Goal: Information Seeking & Learning: Learn about a topic

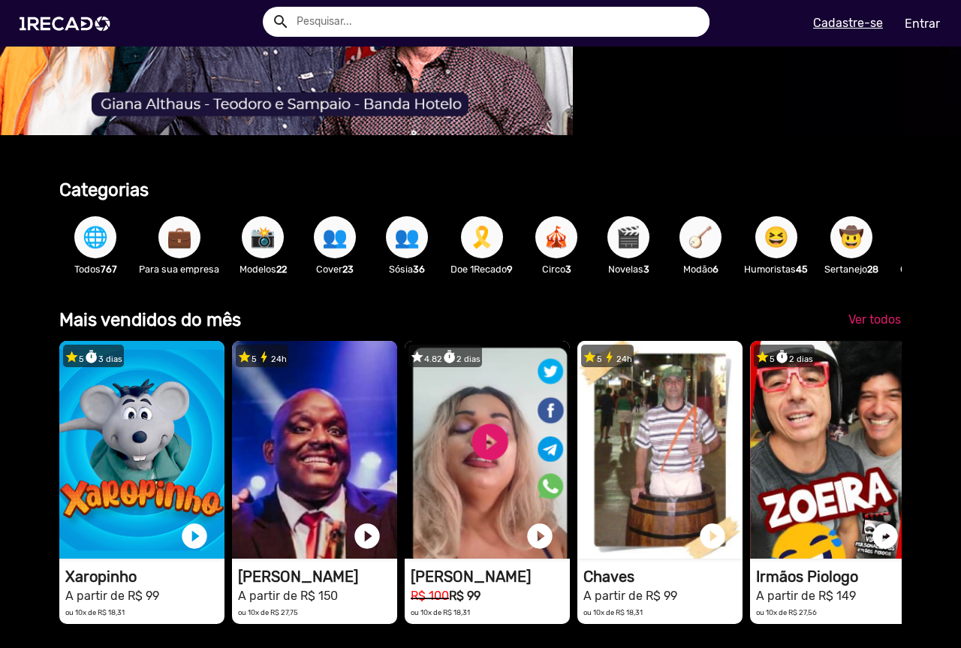
click at [193, 239] on button "💼" at bounding box center [179, 237] width 42 height 42
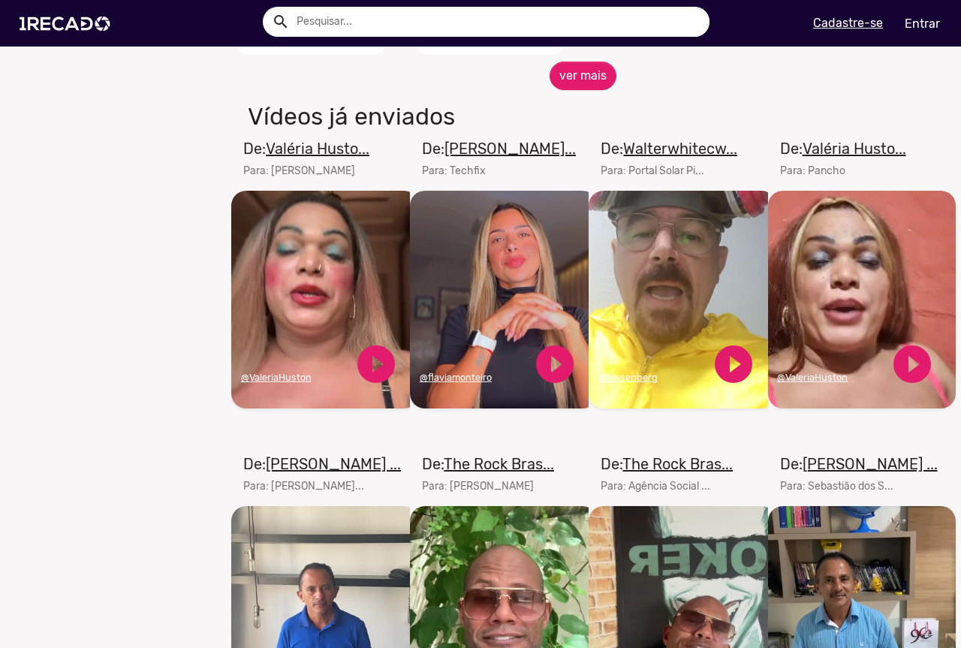
click at [851, 472] on u "[PERSON_NAME] ..." at bounding box center [870, 464] width 135 height 18
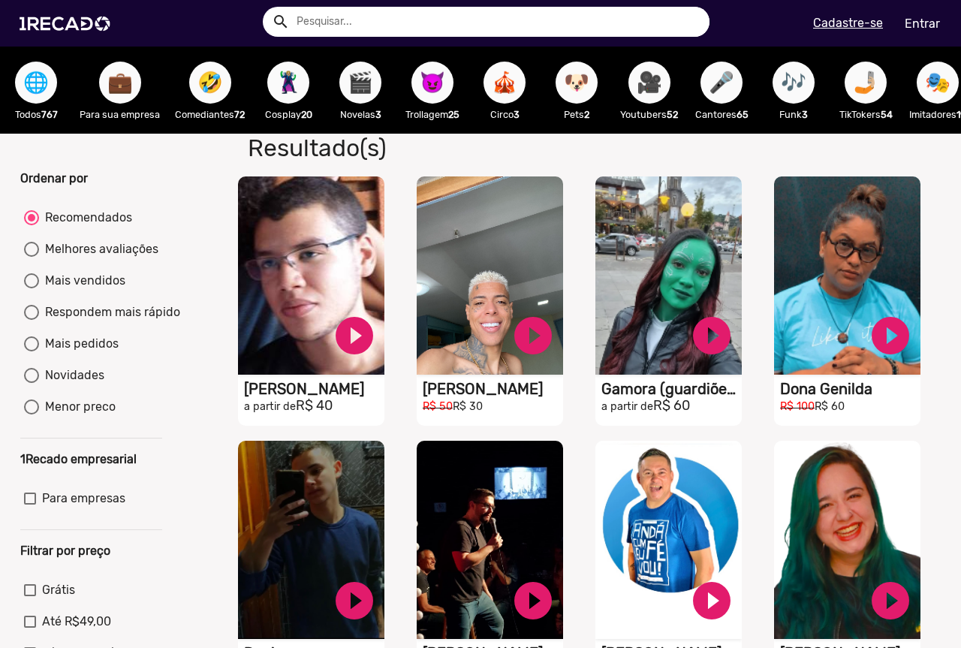
click at [38, 288] on div at bounding box center [31, 280] width 15 height 15
click at [32, 289] on input "Mais vendidos" at bounding box center [31, 288] width 1 height 1
radio input "true"
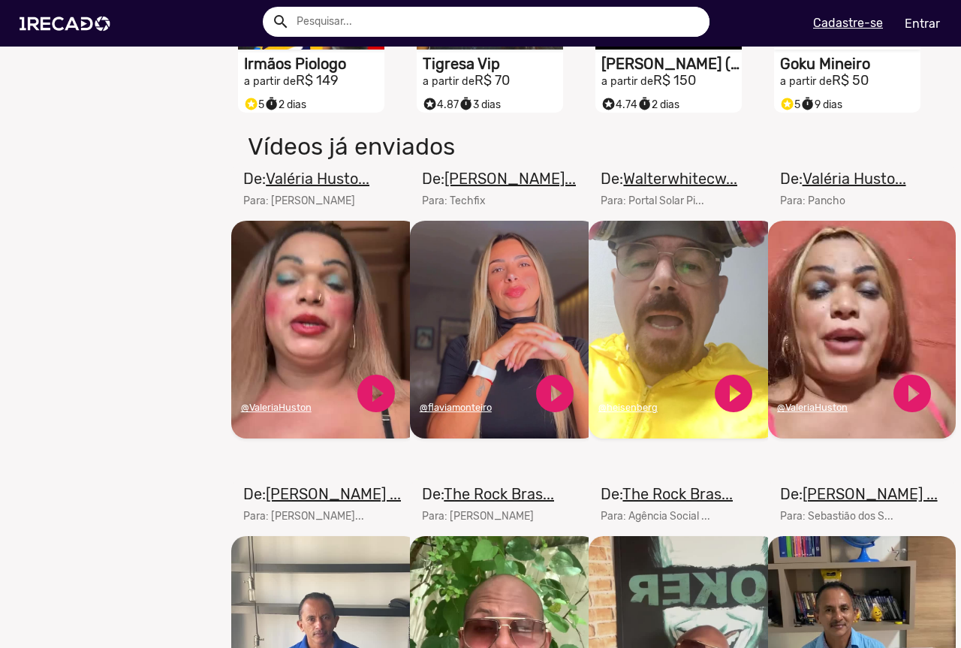
click at [668, 188] on u "Walterwhitecw..." at bounding box center [680, 179] width 114 height 18
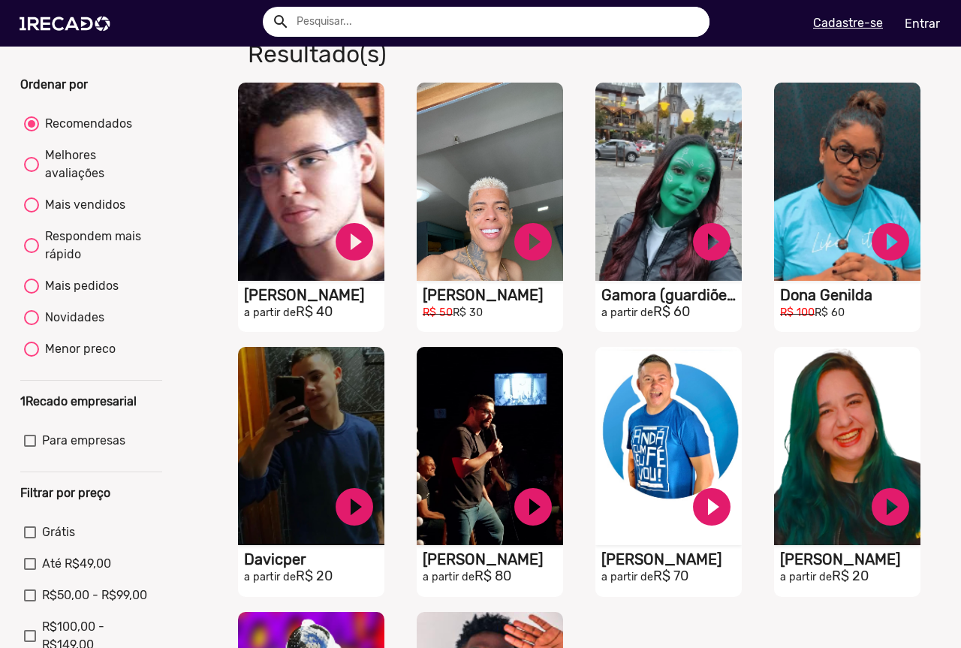
scroll to position [150, 0]
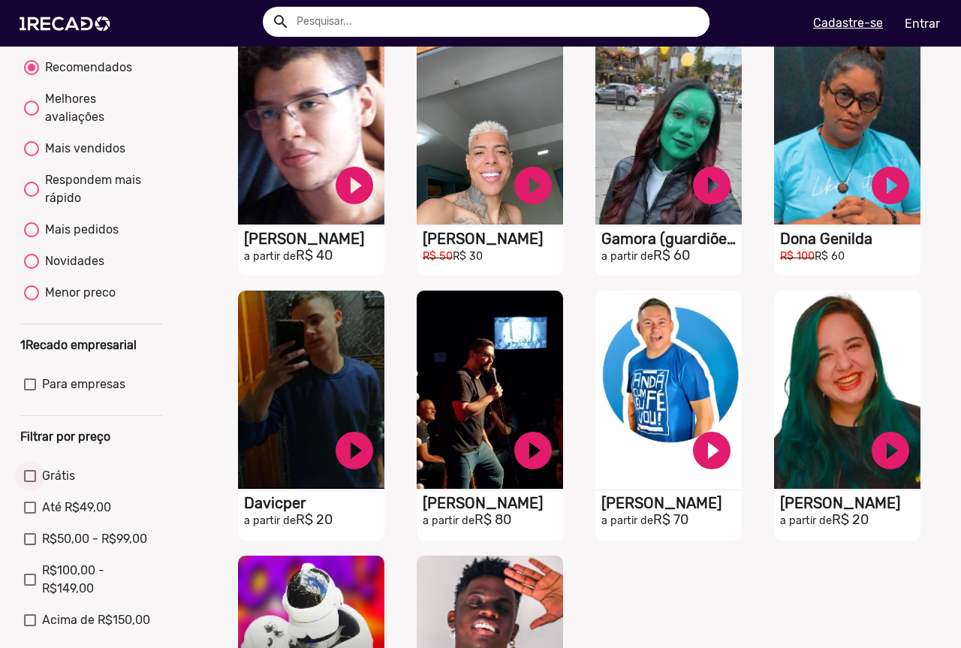
click at [29, 482] on div at bounding box center [30, 476] width 12 height 12
click at [29, 483] on input "Grátis" at bounding box center [29, 482] width 1 height 1
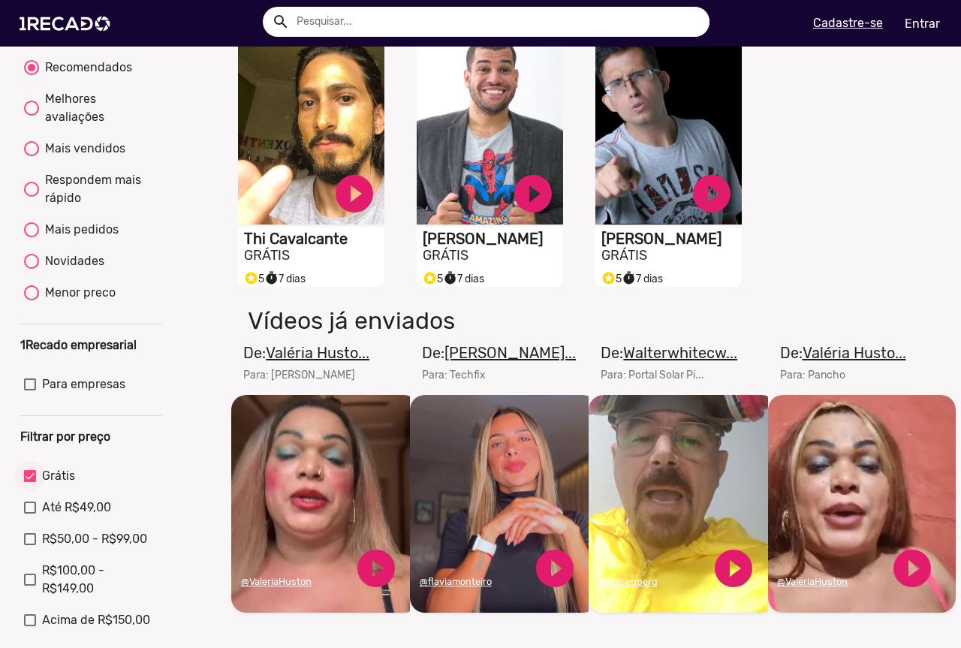
click at [34, 482] on div at bounding box center [30, 476] width 12 height 12
click at [30, 483] on input "Grátis" at bounding box center [29, 482] width 1 height 1
checkbox input "false"
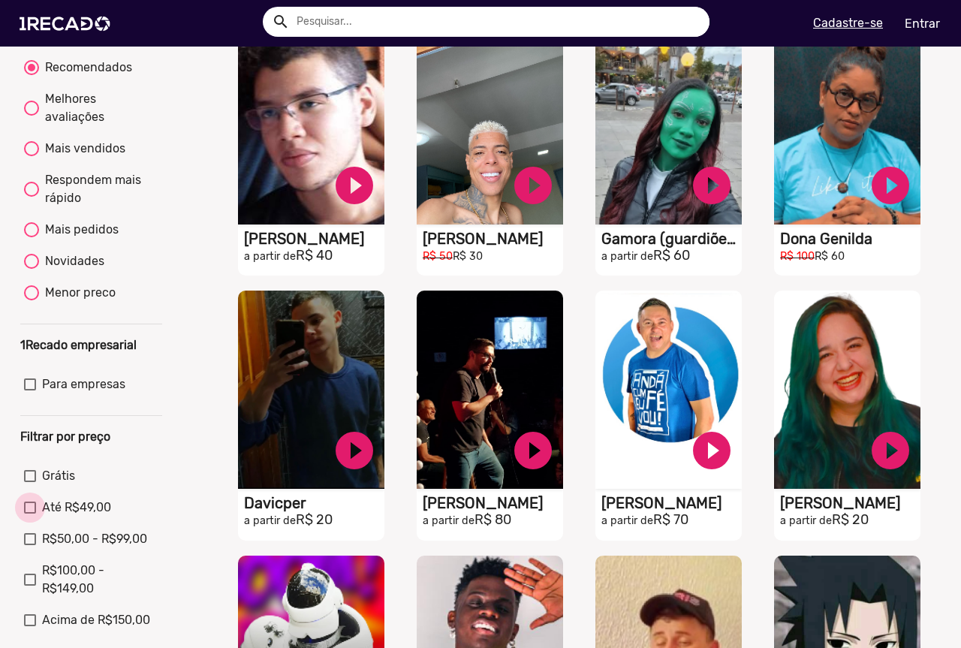
click at [32, 514] on div at bounding box center [30, 508] width 12 height 12
click at [30, 514] on input "Até R$49,00" at bounding box center [29, 514] width 1 height 1
checkbox input "true"
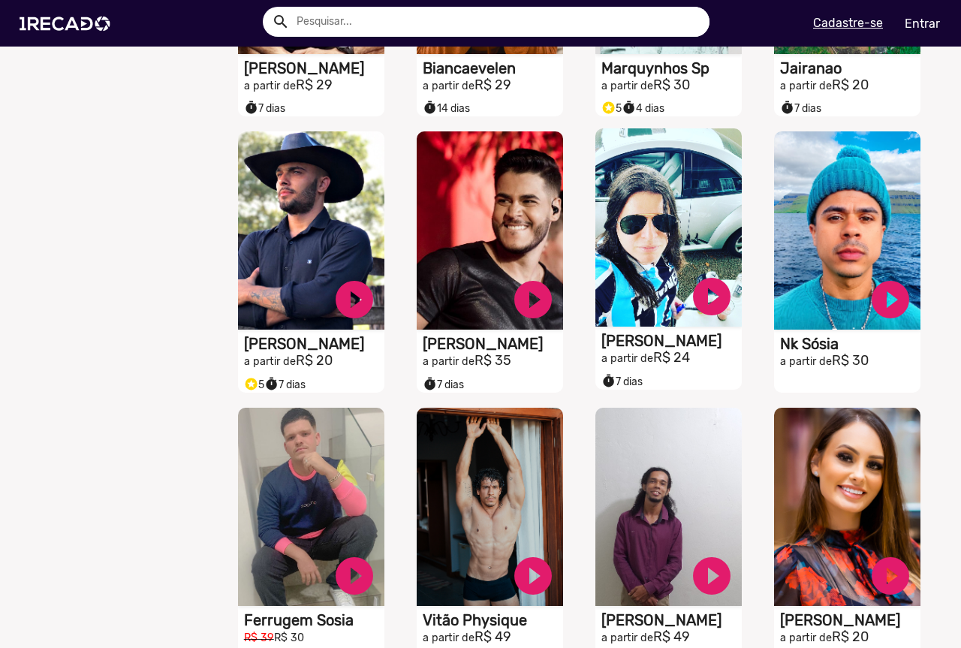
scroll to position [2253, 0]
